Goal: Task Accomplishment & Management: Manage account settings

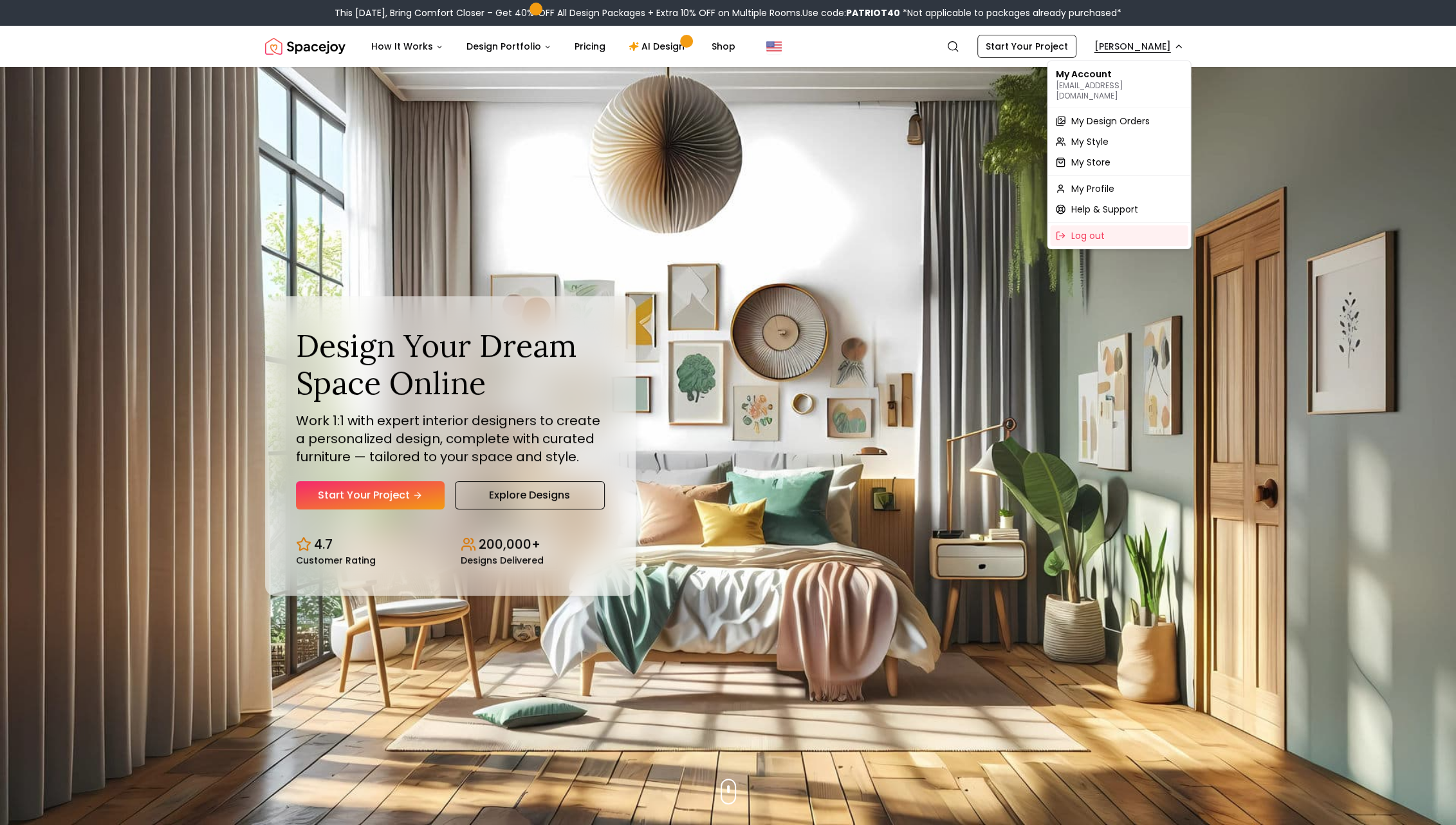
click at [1125, 114] on span "My Design Orders" at bounding box center [1110, 121] width 79 height 13
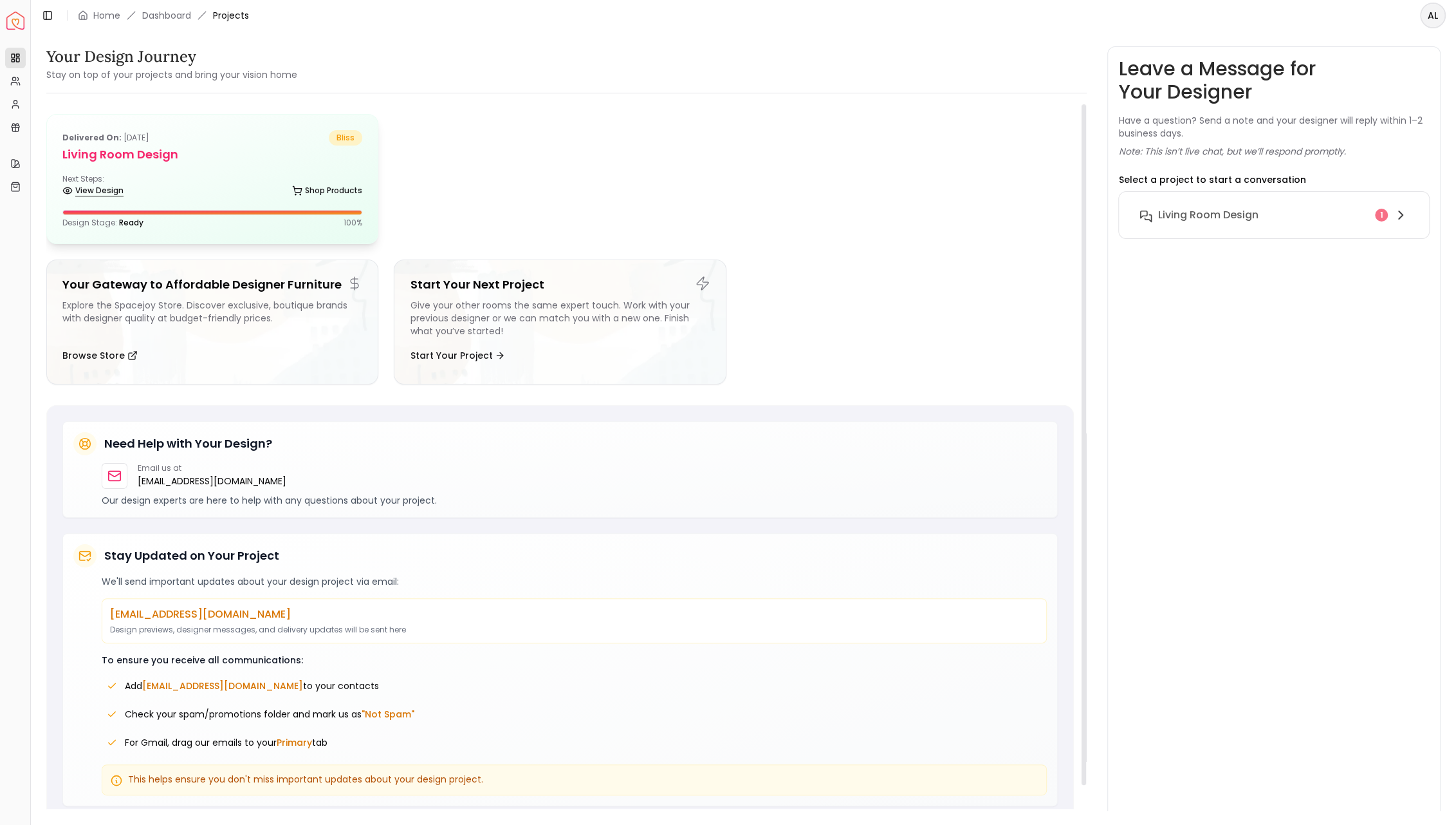
click at [93, 193] on link "View Design" at bounding box center [93, 190] width 61 height 18
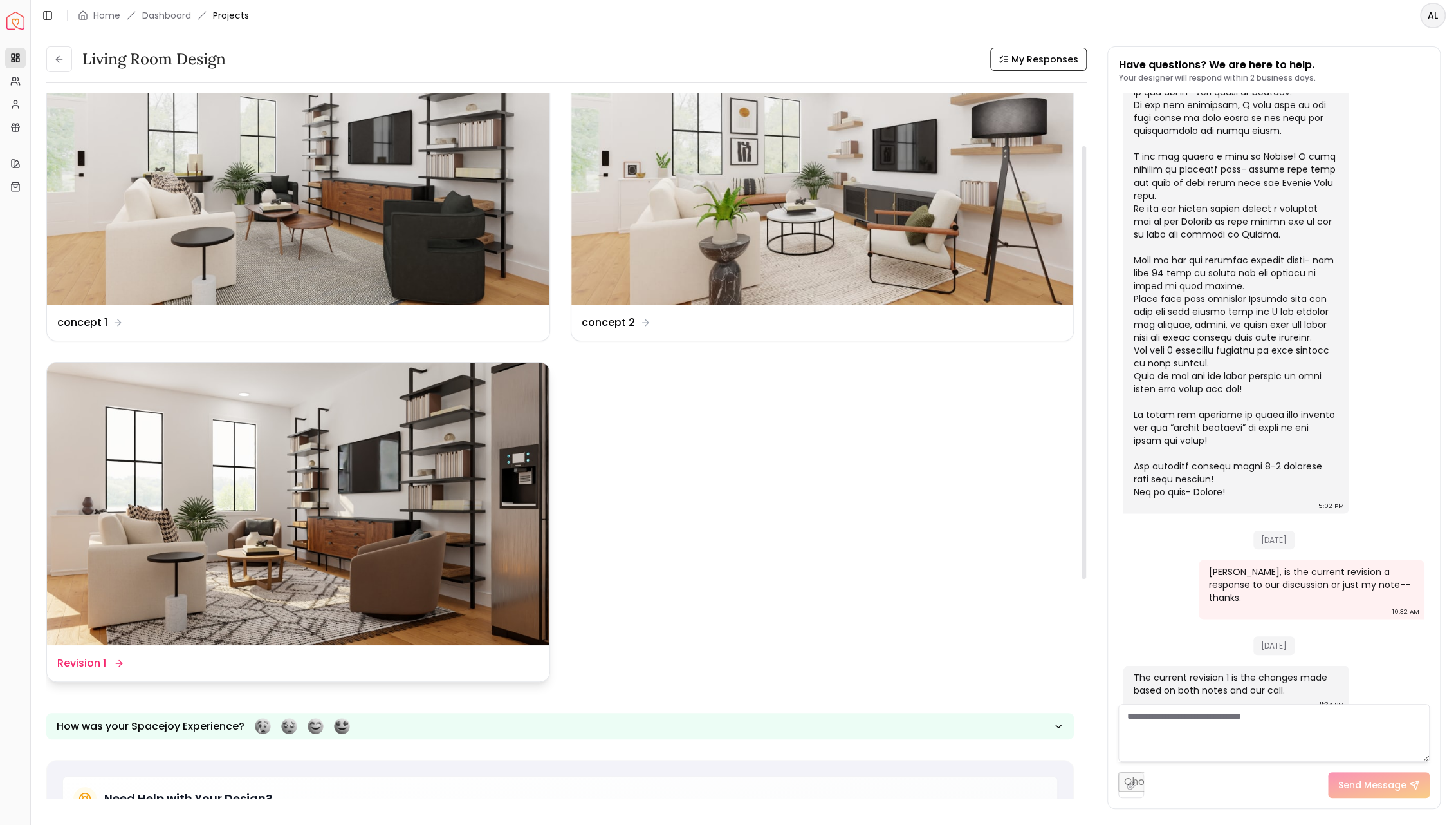
scroll to position [85, 0]
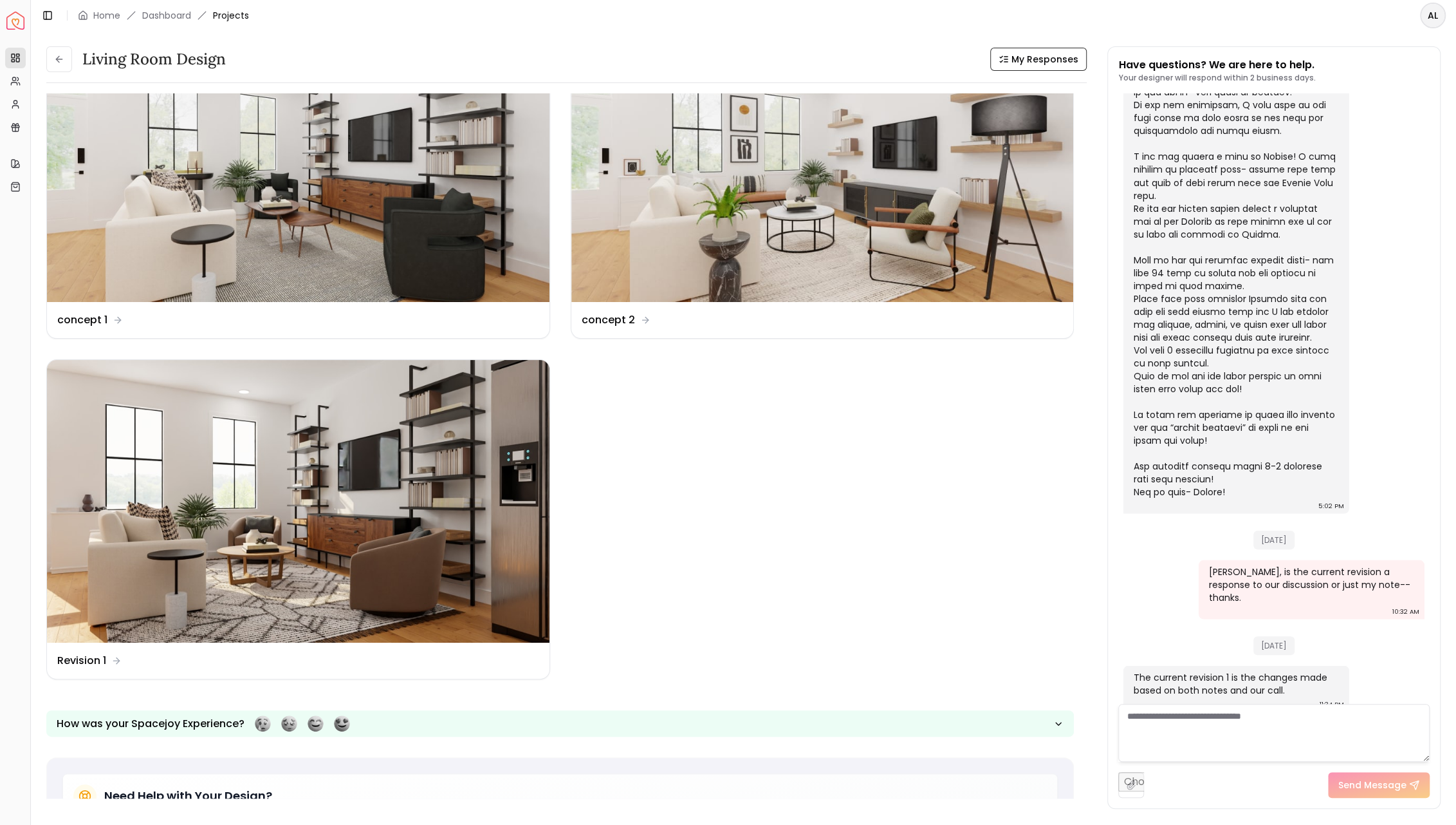
click at [1157, 717] on textarea at bounding box center [1274, 732] width 311 height 58
